Goal: Navigation & Orientation: Find specific page/section

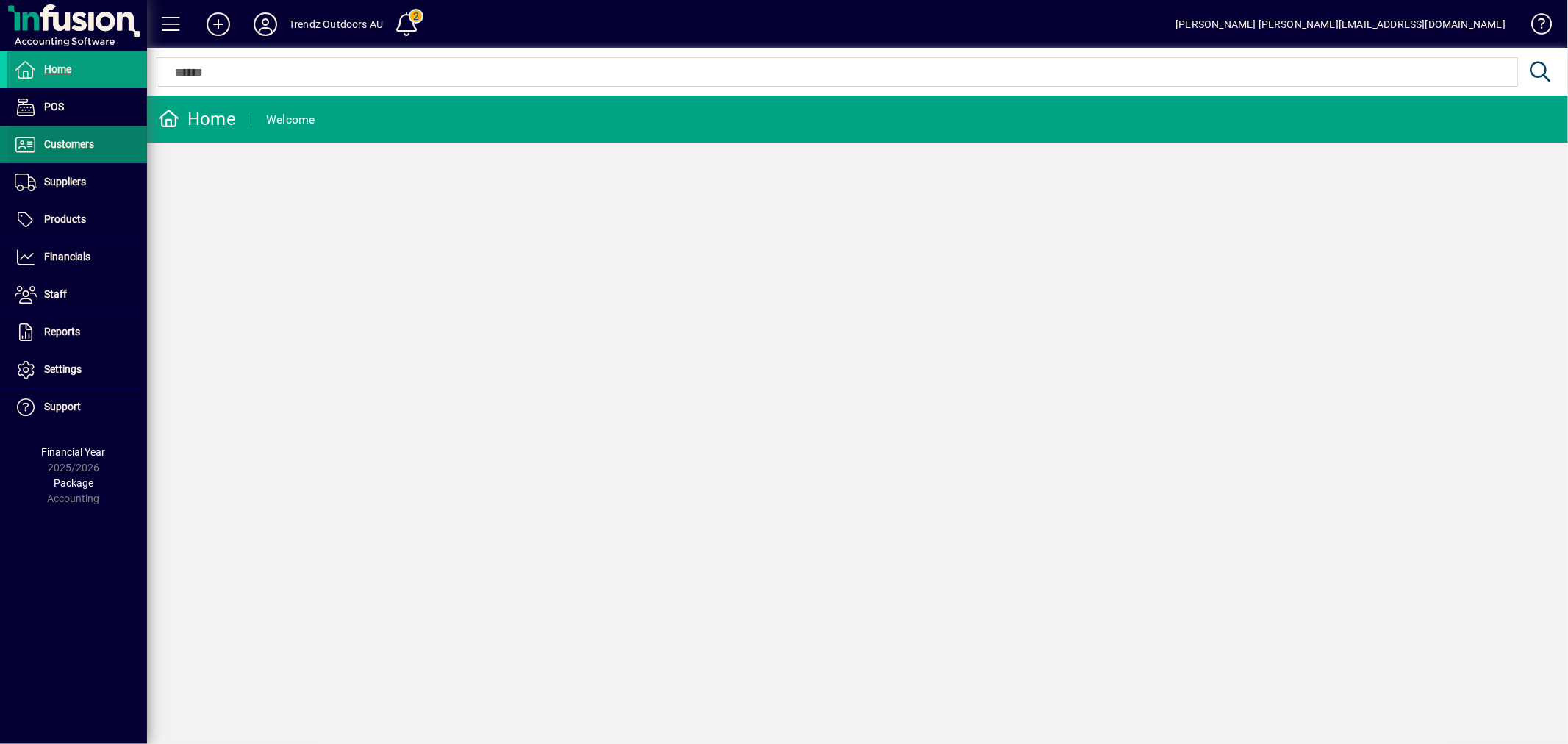
click at [113, 137] on span at bounding box center [77, 145] width 140 height 36
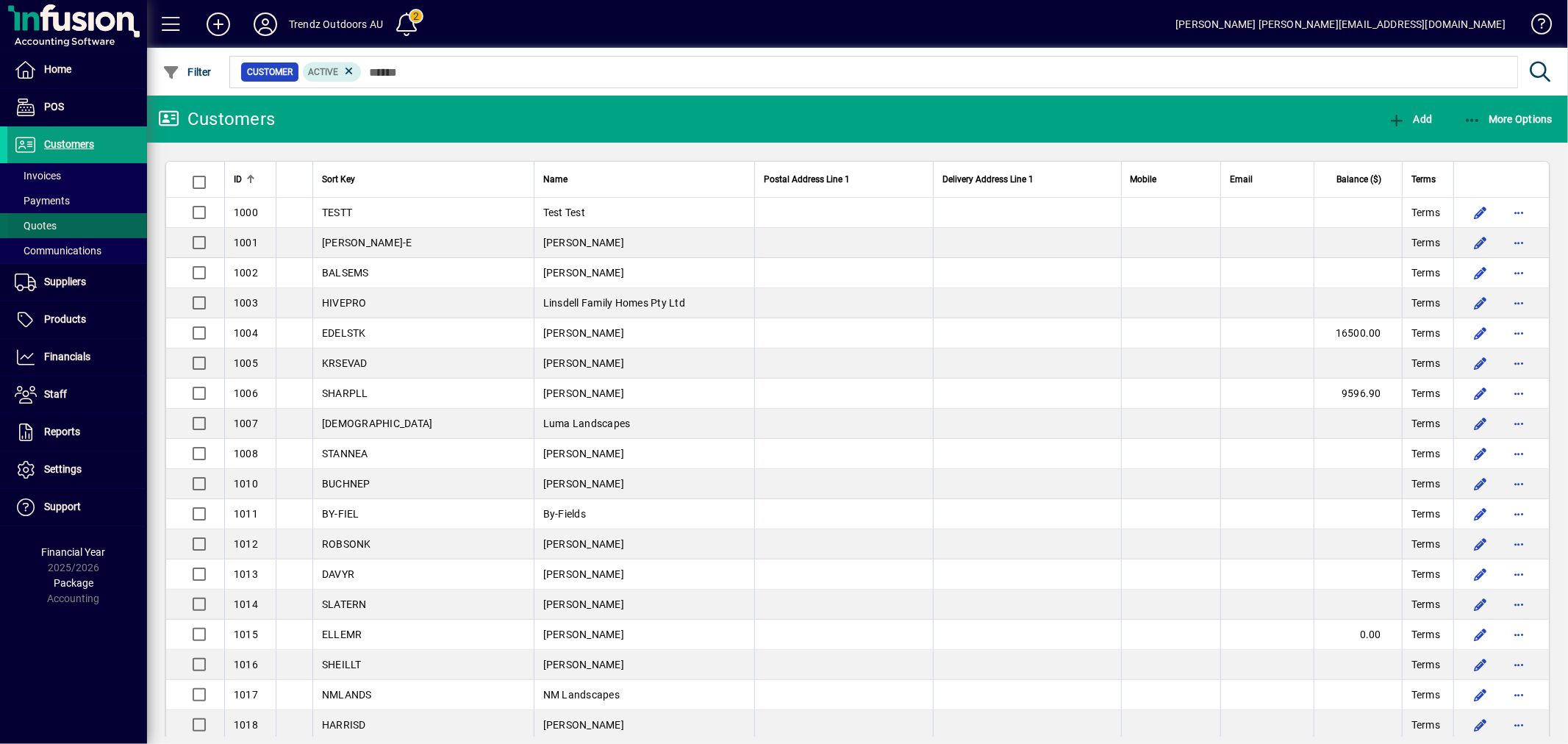
click at [60, 221] on span at bounding box center [77, 226] width 140 height 36
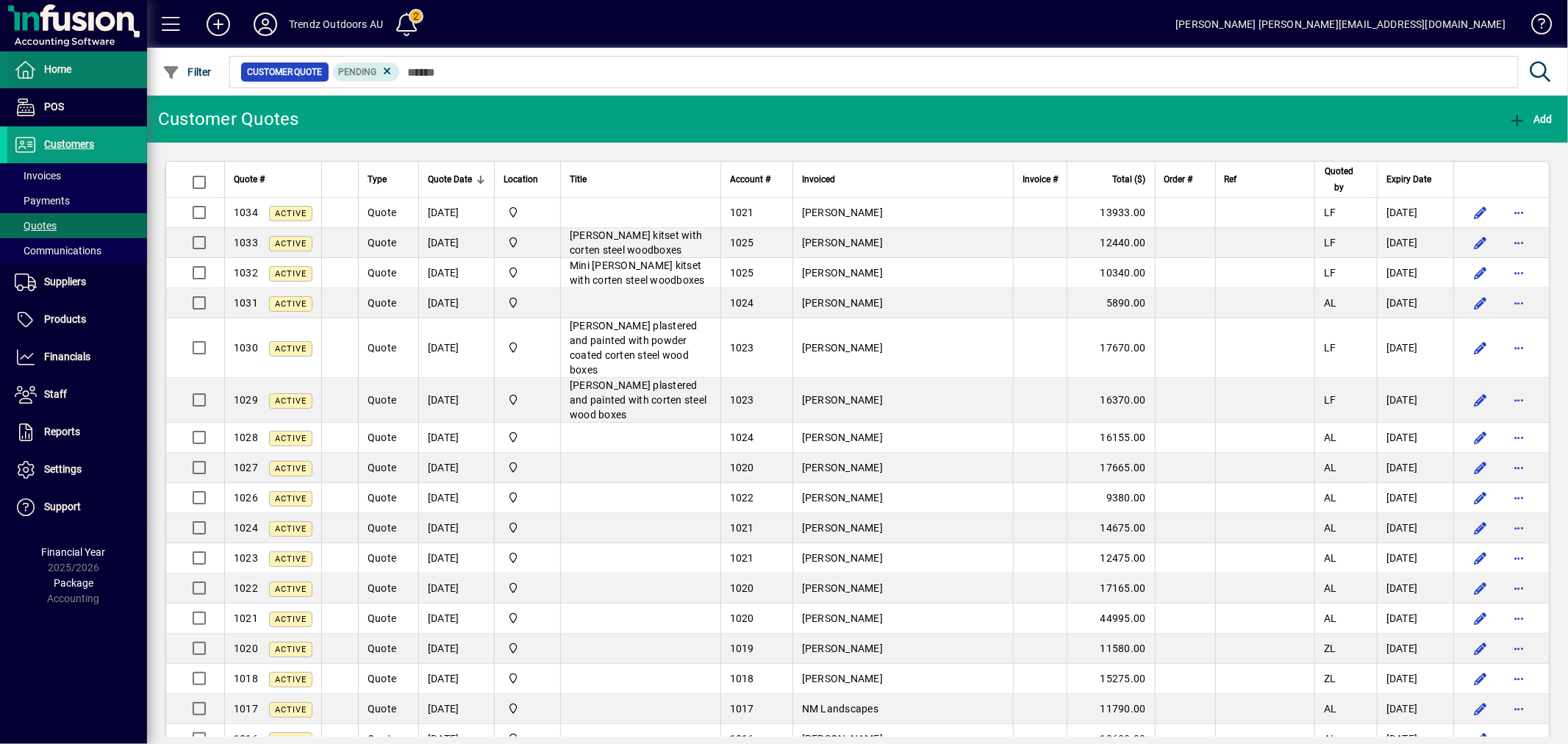
click at [74, 69] on span at bounding box center [77, 70] width 140 height 36
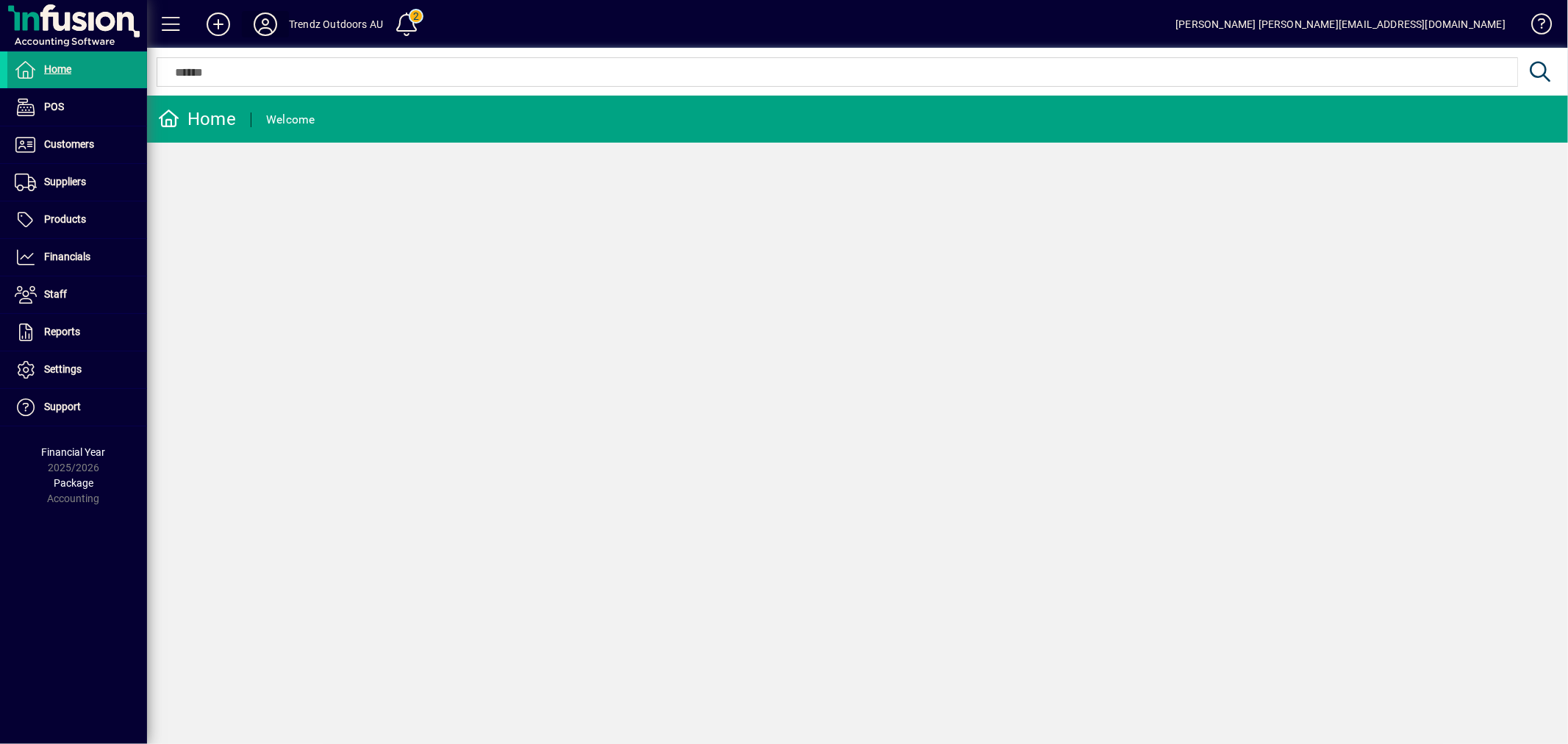
click at [248, 25] on span at bounding box center [266, 24] width 47 height 36
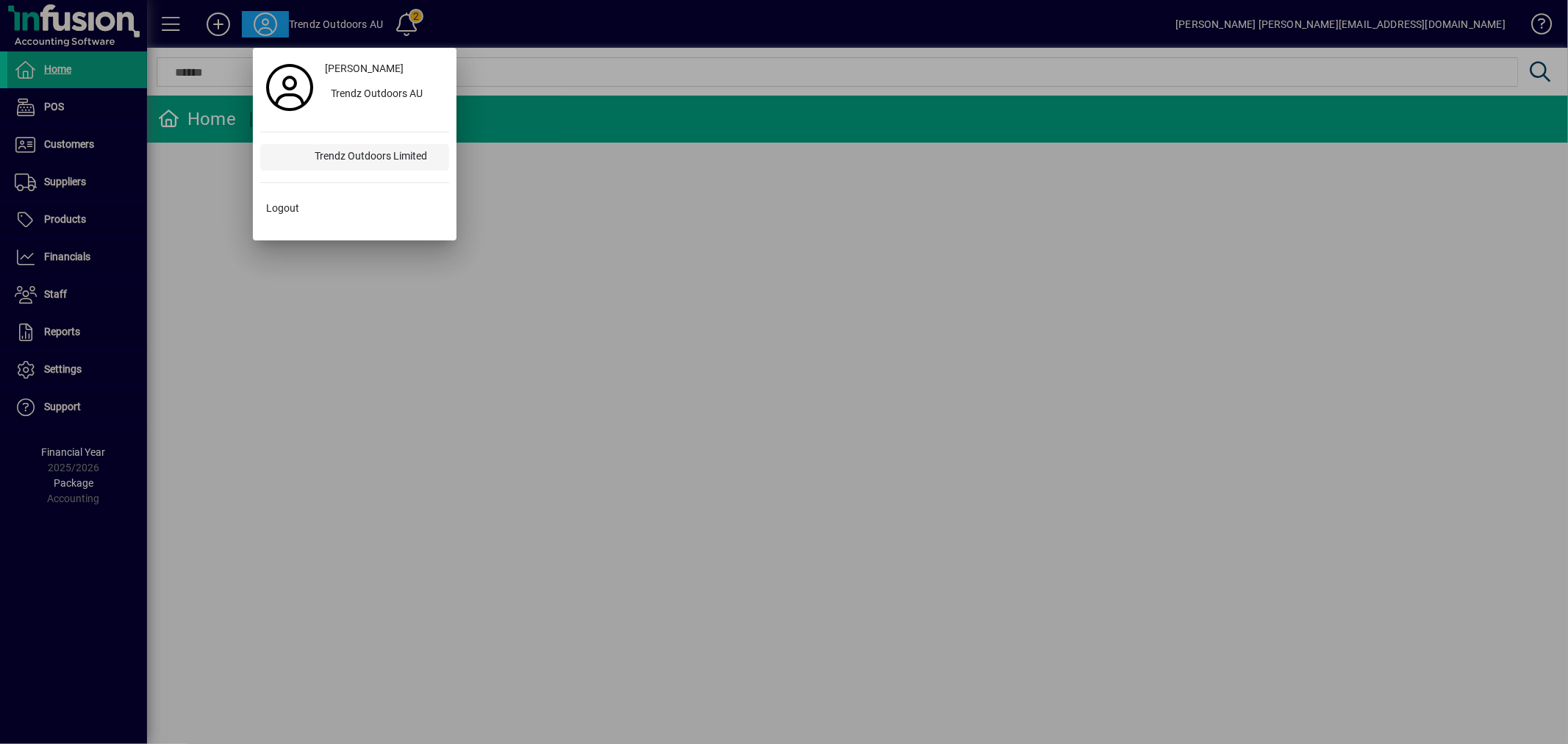
click at [371, 150] on div "Trendz Outdoors Limited" at bounding box center [376, 157] width 147 height 27
